Goal: Submit feedback/report problem

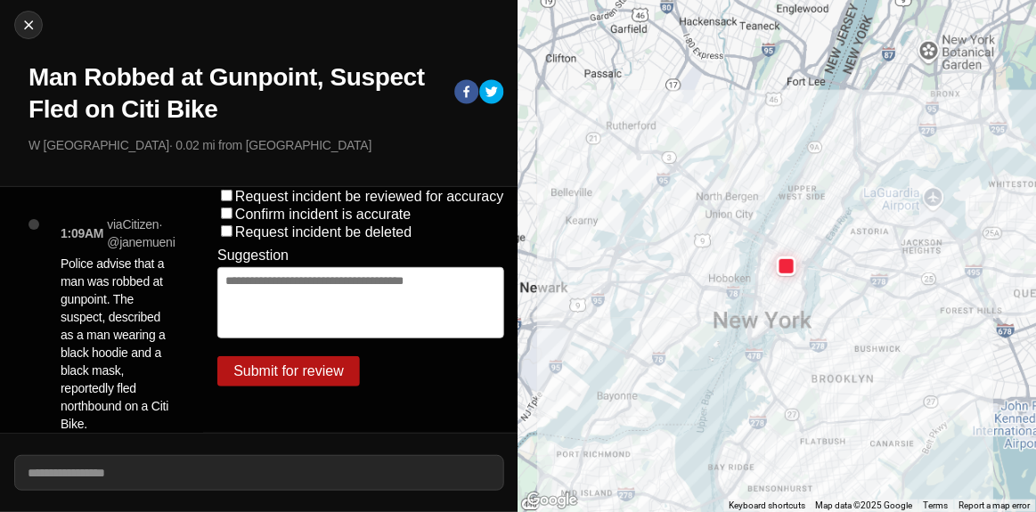
scroll to position [118, 0]
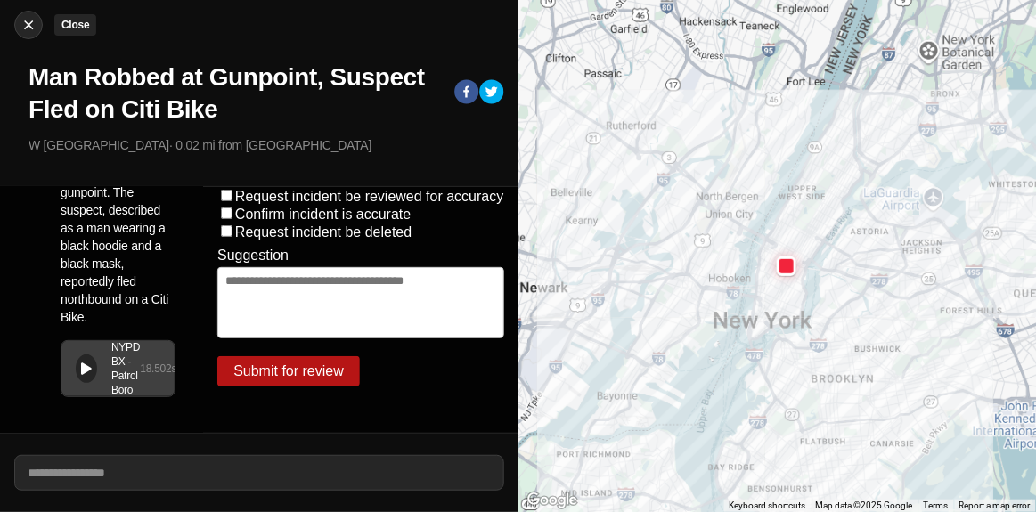
click at [21, 29] on img at bounding box center [29, 25] width 18 height 18
select select "*"
